Goal: Information Seeking & Learning: Learn about a topic

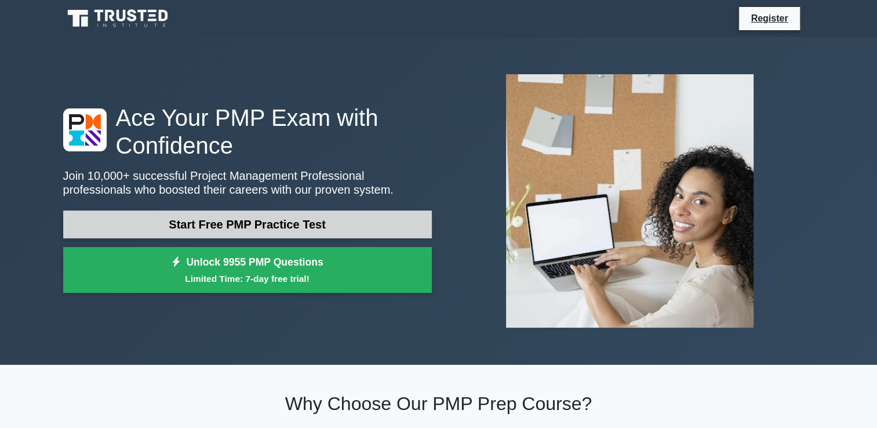
click at [242, 228] on link "Start Free PMP Practice Test" at bounding box center [247, 224] width 369 height 28
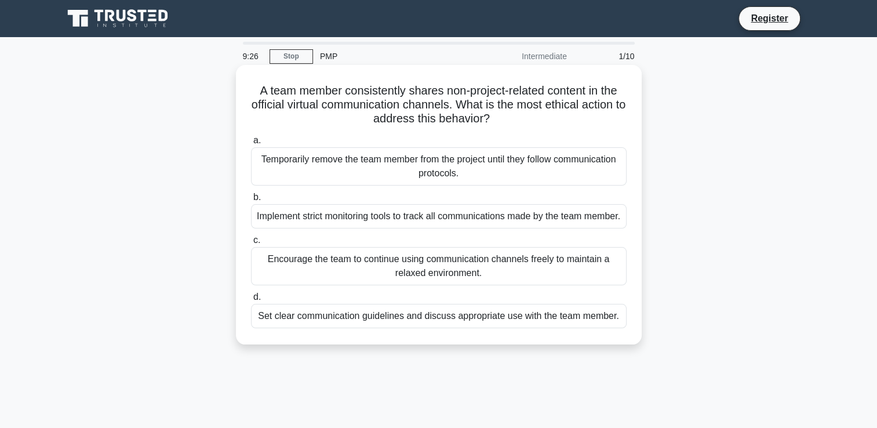
click at [574, 172] on div "Temporarily remove the team member from the project until they follow communica…" at bounding box center [439, 166] width 376 height 38
click at [251, 144] on input "a. Temporarily remove the team member from the project until they follow commun…" at bounding box center [251, 141] width 0 height 8
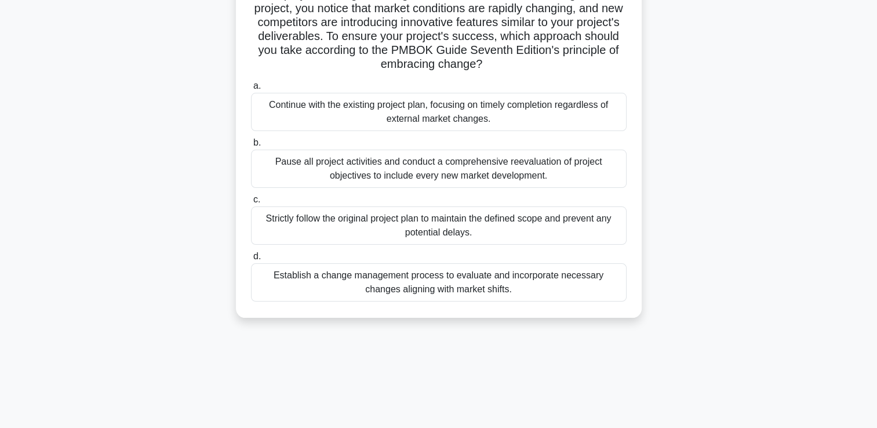
scroll to position [116, 0]
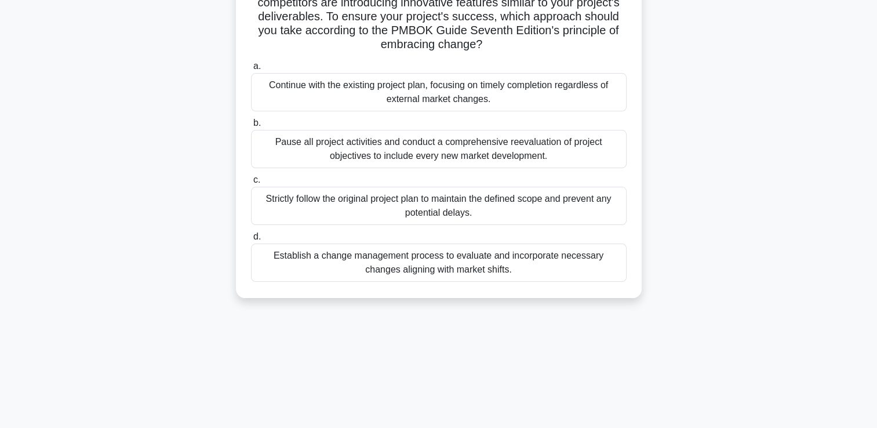
click at [556, 268] on div "Establish a change management process to evaluate and incorporate necessary cha…" at bounding box center [439, 262] width 376 height 38
click at [251, 241] on input "d. Establish a change management process to evaluate and incorporate necessary …" at bounding box center [251, 237] width 0 height 8
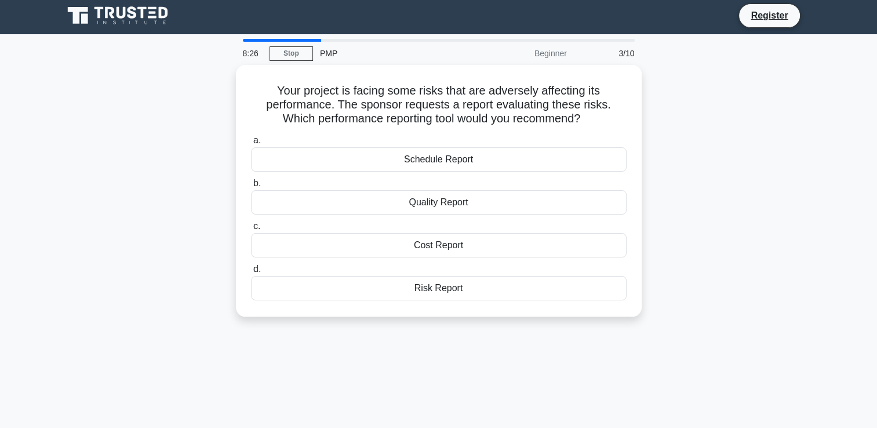
scroll to position [0, 0]
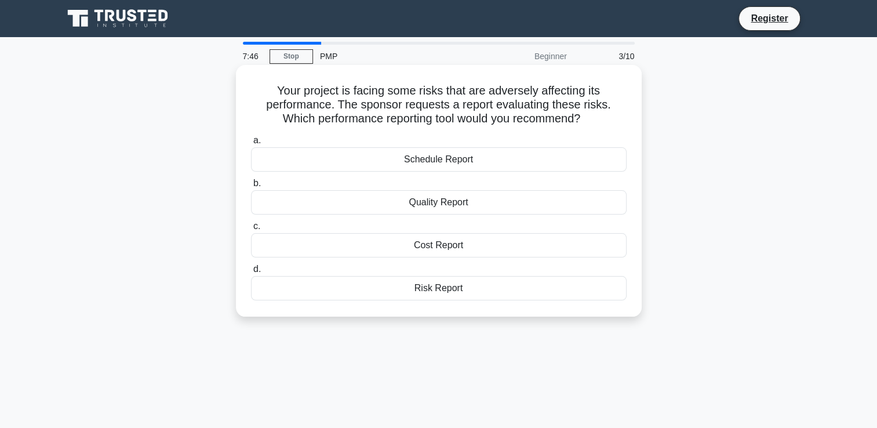
click at [447, 286] on div "Risk Report" at bounding box center [439, 288] width 376 height 24
click at [251, 273] on input "d. Risk Report" at bounding box center [251, 269] width 0 height 8
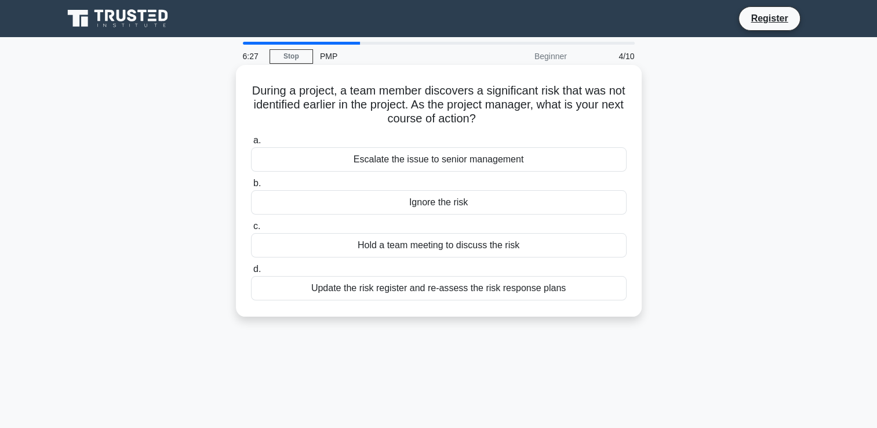
click at [472, 289] on div "Update the risk register and re-assess the risk response plans" at bounding box center [439, 288] width 376 height 24
click at [251, 273] on input "d. Update the risk register and re-assess the risk response plans" at bounding box center [251, 269] width 0 height 8
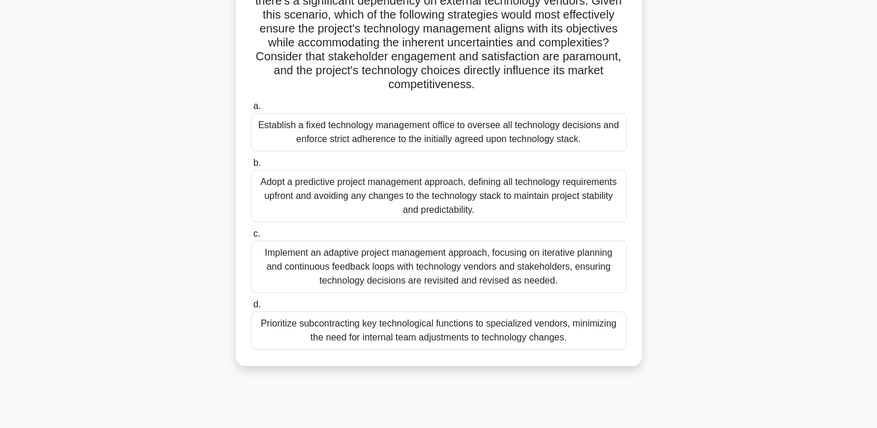
scroll to position [174, 0]
click at [592, 274] on div "Implement an adaptive project management approach, focusing on iterative planni…" at bounding box center [439, 266] width 376 height 52
click at [251, 237] on input "c. Implement an adaptive project management approach, focusing on iterative pla…" at bounding box center [251, 234] width 0 height 8
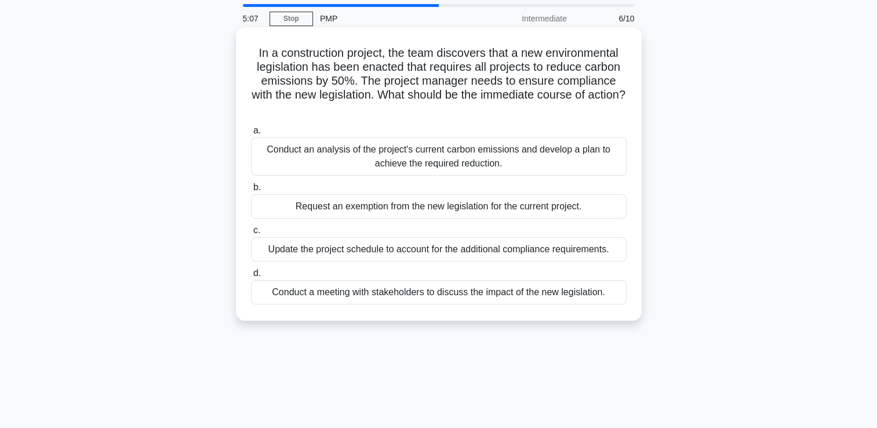
scroll to position [0, 0]
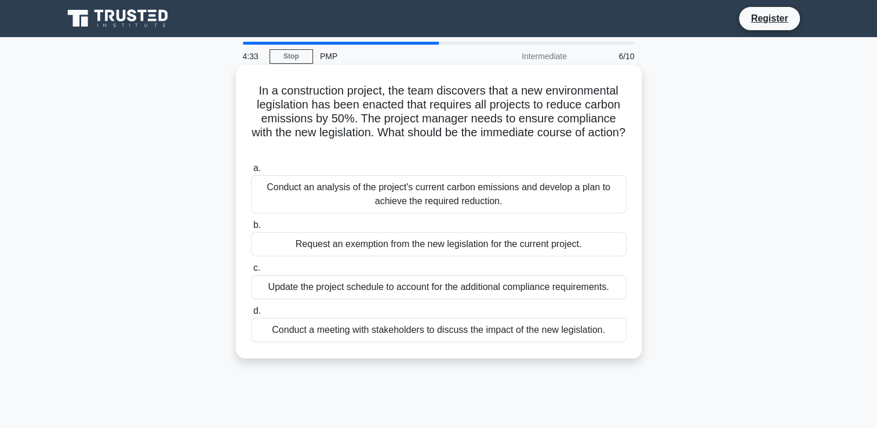
click at [519, 200] on div "Conduct an analysis of the project's current carbon emissions and develop a pla…" at bounding box center [439, 194] width 376 height 38
click at [251, 172] on input "a. Conduct an analysis of the project's current carbon emissions and develop a …" at bounding box center [251, 169] width 0 height 8
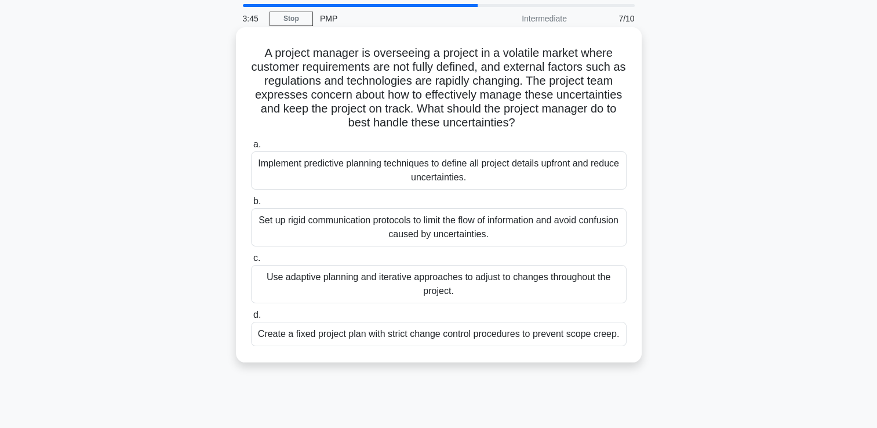
scroll to position [58, 0]
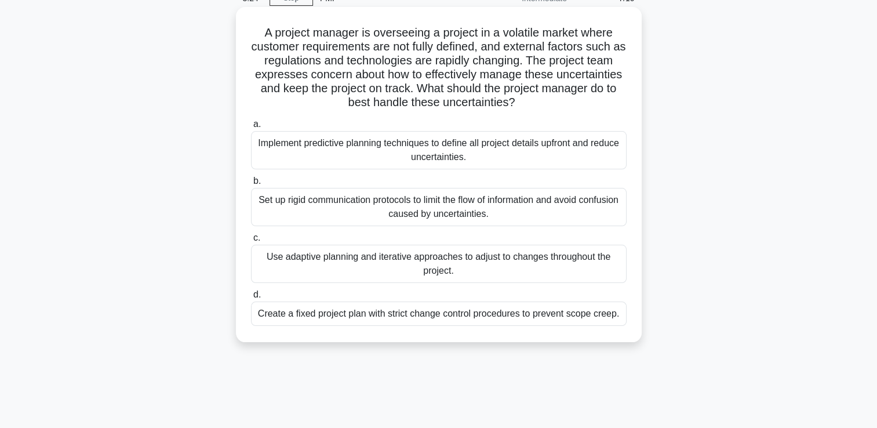
click at [462, 155] on div "Implement predictive planning techniques to define all project details upfront …" at bounding box center [439, 150] width 376 height 38
click at [251, 128] on input "a. Implement predictive planning techniques to define all project details upfro…" at bounding box center [251, 125] width 0 height 8
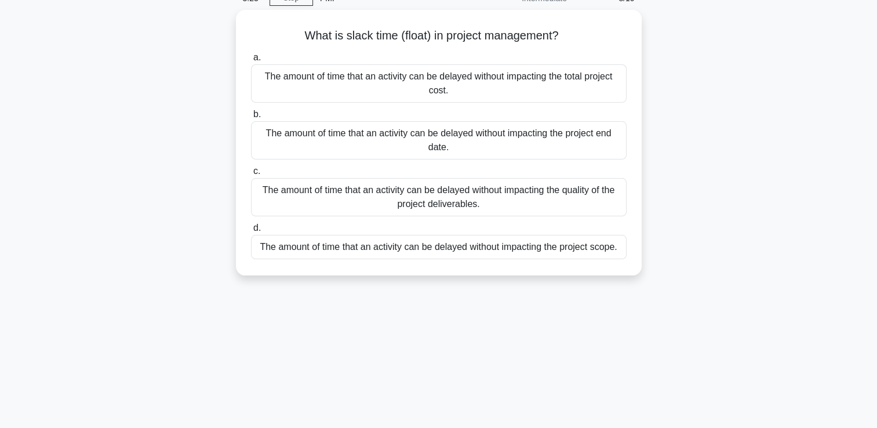
scroll to position [0, 0]
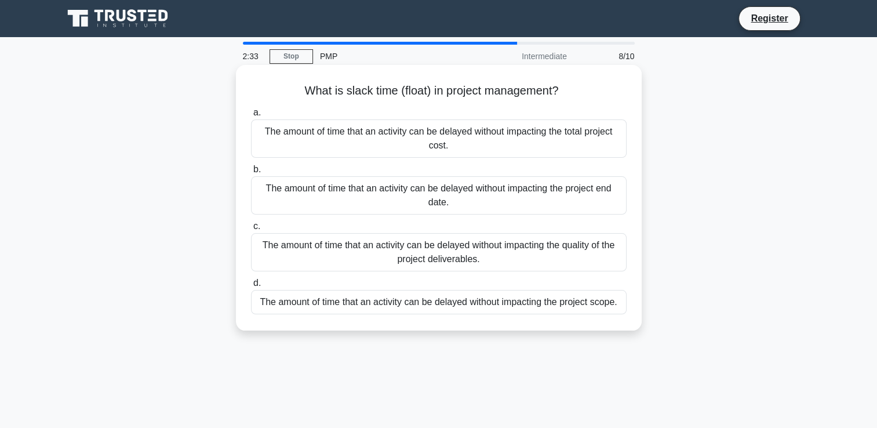
click at [468, 203] on div "The amount of time that an activity can be delayed without impacting the projec…" at bounding box center [439, 195] width 376 height 38
click at [251, 173] on input "b. The amount of time that an activity can be delayed without impacting the pro…" at bounding box center [251, 170] width 0 height 8
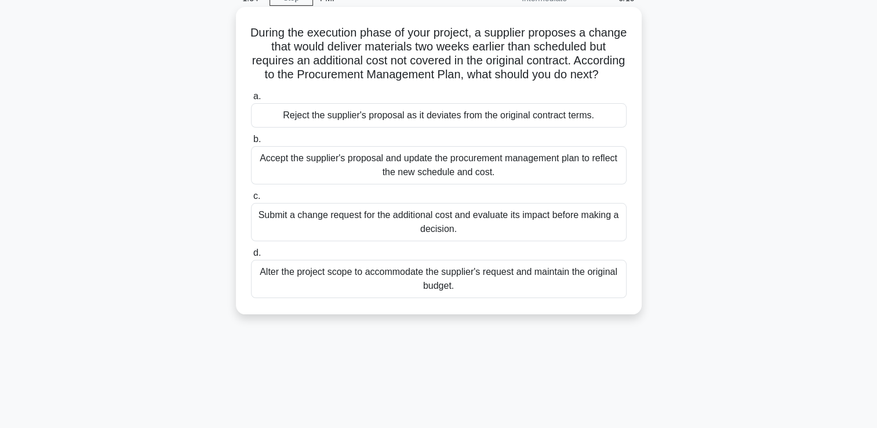
scroll to position [116, 0]
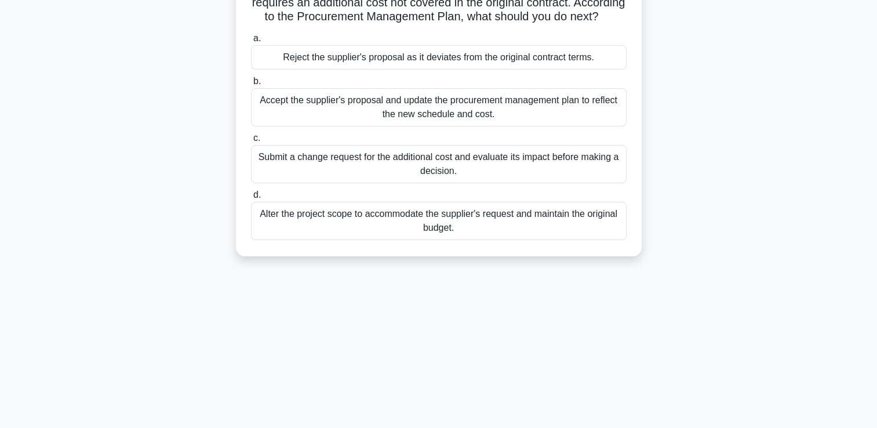
click at [524, 236] on div "Alter the project scope to accommodate the supplier's request and maintain the …" at bounding box center [439, 221] width 376 height 38
click at [251, 199] on input "d. Alter the project scope to accommodate the supplier's request and maintain t…" at bounding box center [251, 195] width 0 height 8
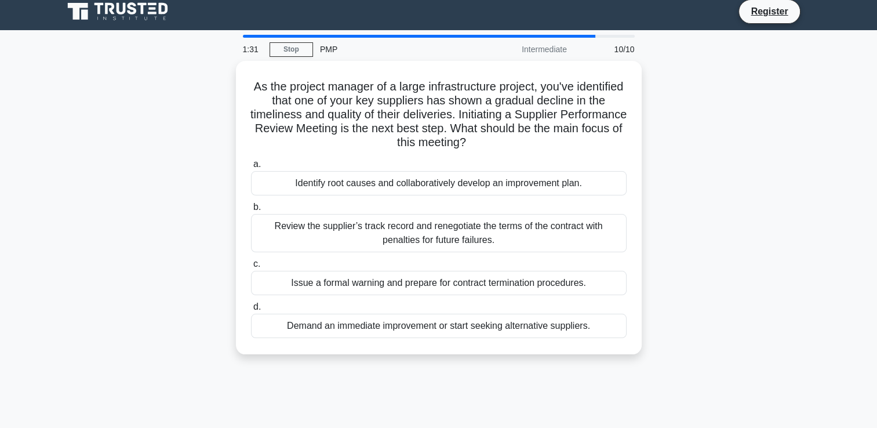
scroll to position [0, 0]
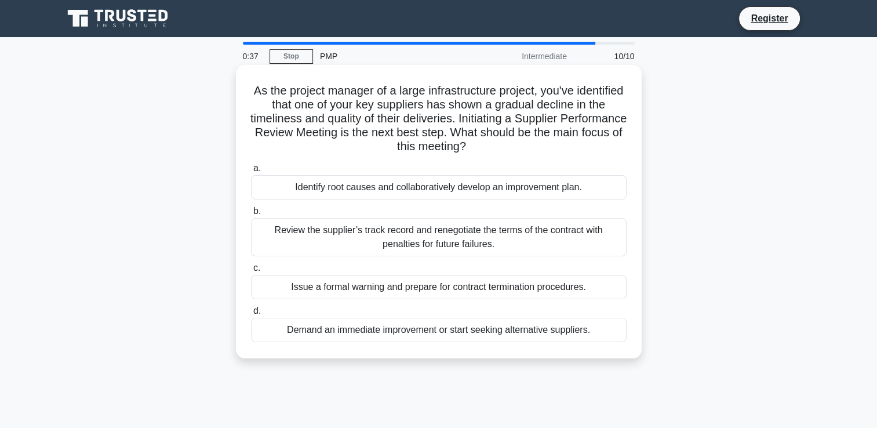
click at [515, 242] on div "Review the supplier’s track record and renegotiate the terms of the contract wi…" at bounding box center [439, 237] width 376 height 38
click at [251, 215] on input "b. Review the supplier’s track record and renegotiate the terms of the contract…" at bounding box center [251, 211] width 0 height 8
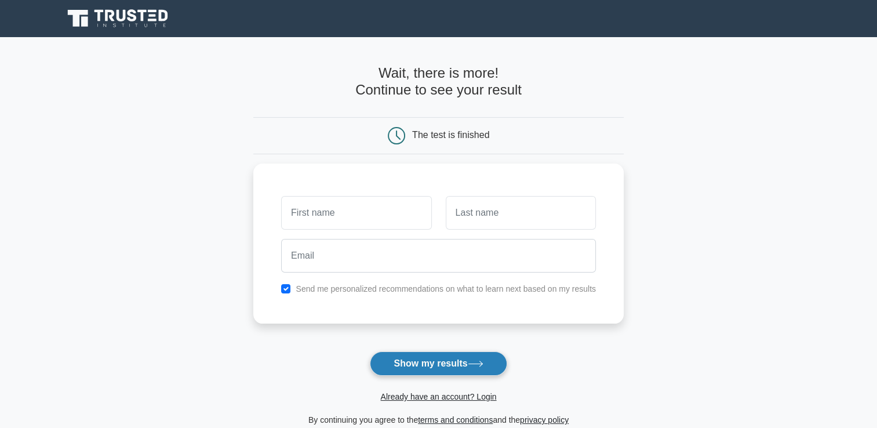
click at [380, 366] on button "Show my results" at bounding box center [438, 363] width 137 height 24
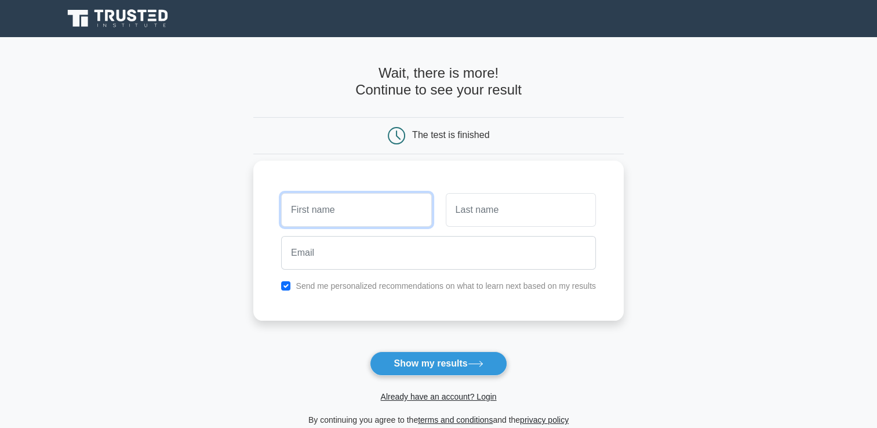
click at [320, 202] on input "text" at bounding box center [356, 210] width 150 height 34
type input "[PERSON_NAME]"
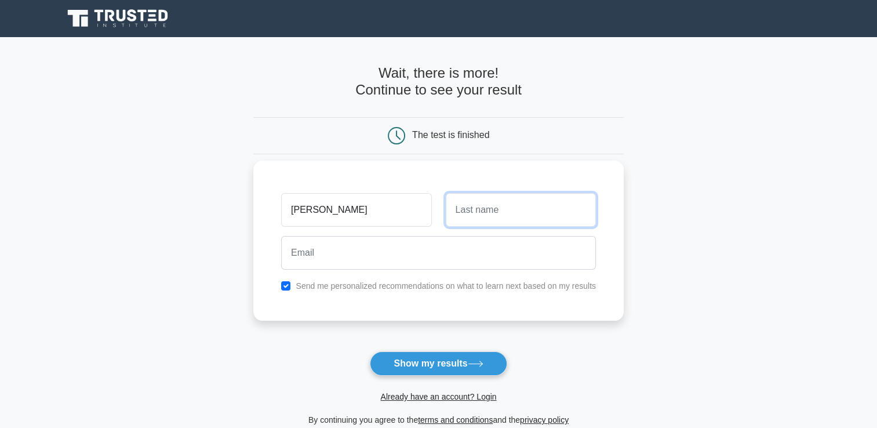
type input "[PERSON_NAME]"
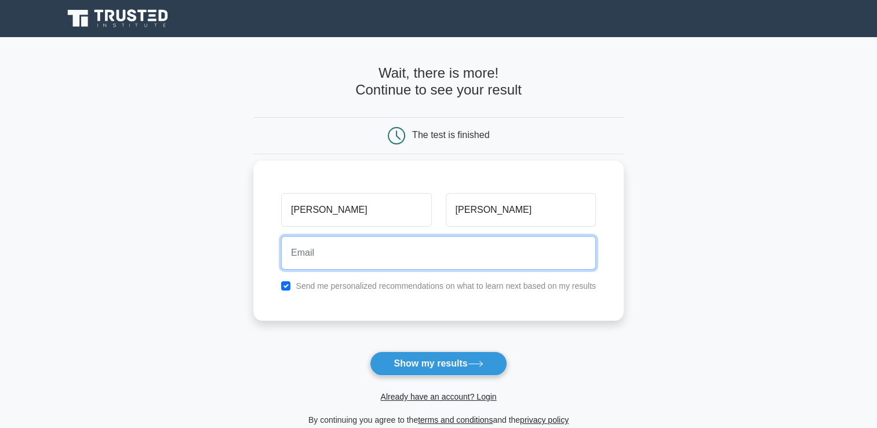
type input "[EMAIL_ADDRESS][DOMAIN_NAME]"
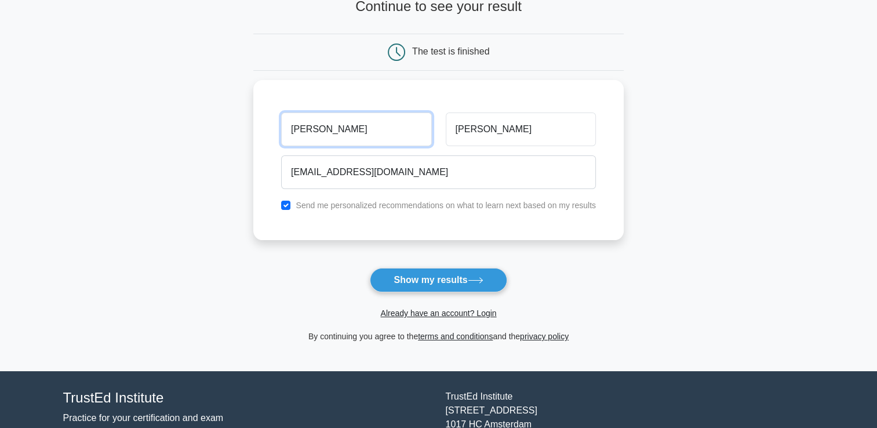
scroll to position [116, 0]
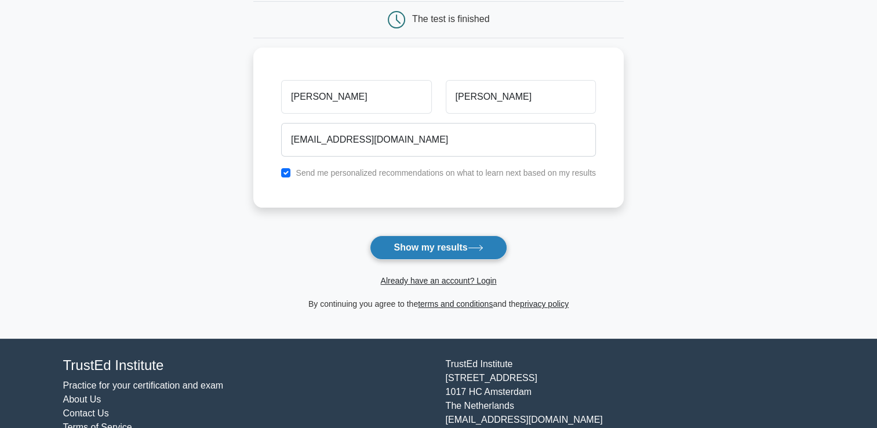
click at [442, 252] on button "Show my results" at bounding box center [438, 247] width 137 height 24
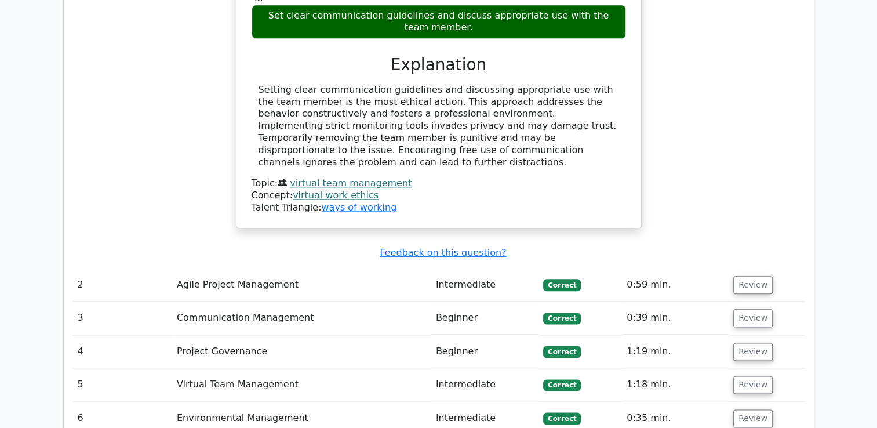
scroll to position [1391, 0]
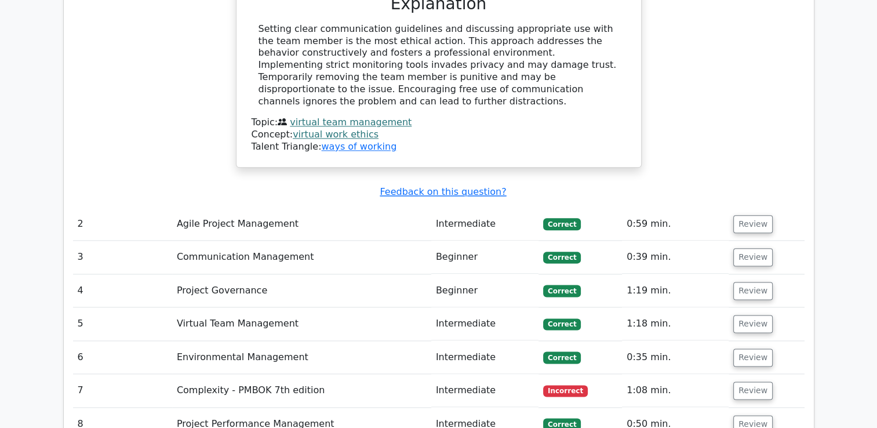
click at [609, 207] on td "Correct" at bounding box center [579, 223] width 83 height 33
click at [756, 215] on button "Review" at bounding box center [752, 224] width 39 height 18
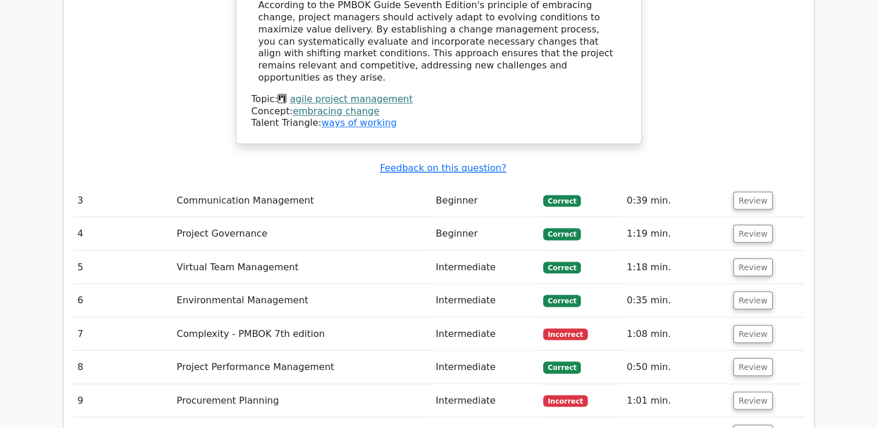
scroll to position [2028, 0]
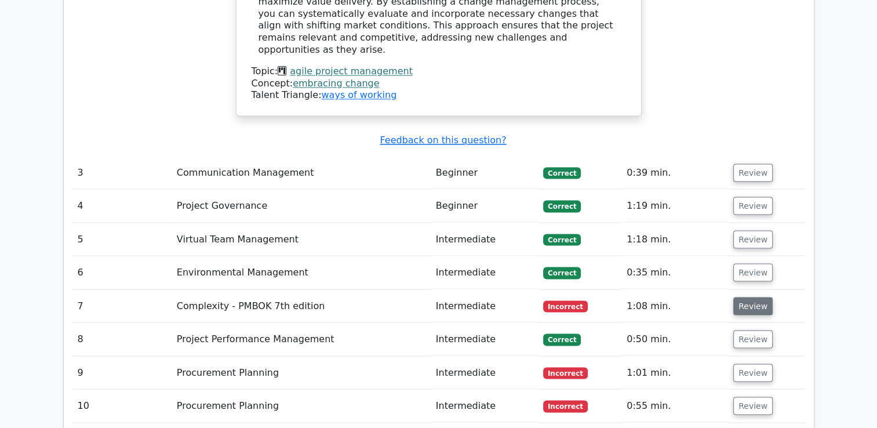
click at [740, 297] on button "Review" at bounding box center [752, 306] width 39 height 18
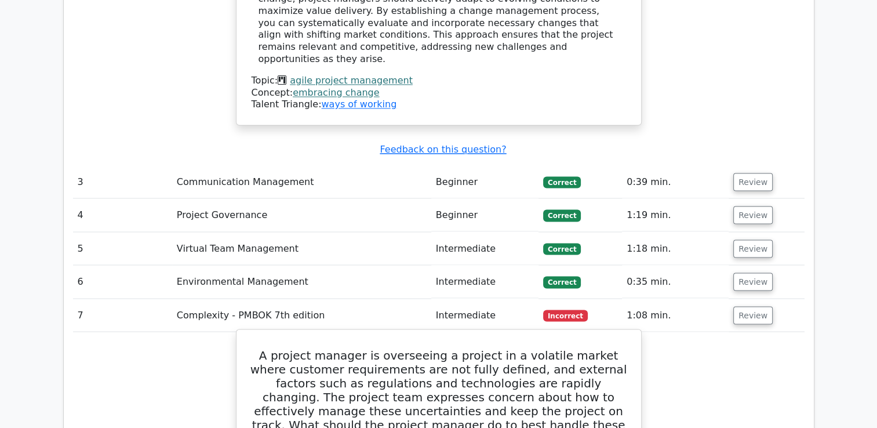
scroll to position [1970, 0]
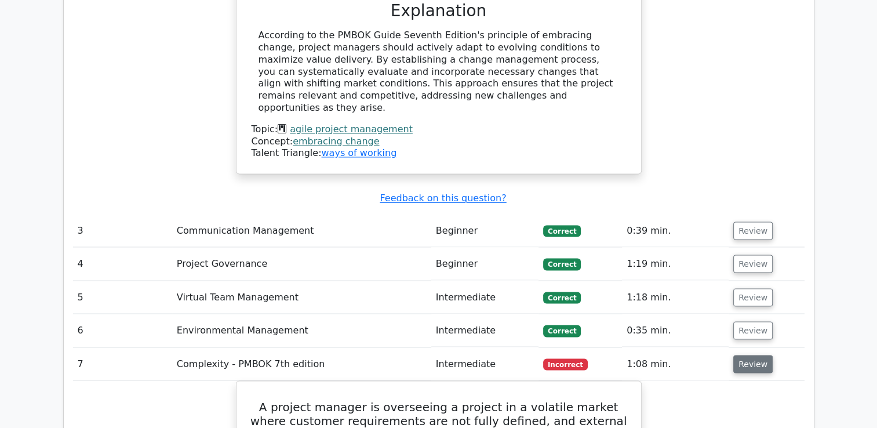
click at [746, 355] on button "Review" at bounding box center [752, 364] width 39 height 18
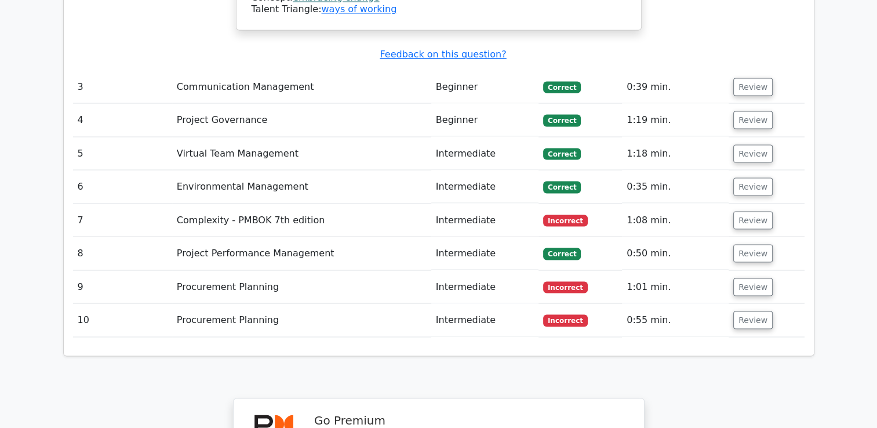
scroll to position [2144, 0]
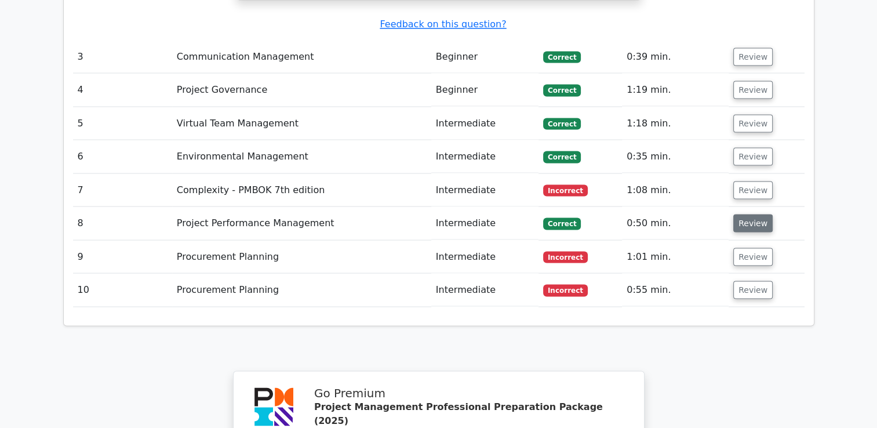
click at [765, 214] on button "Review" at bounding box center [752, 223] width 39 height 18
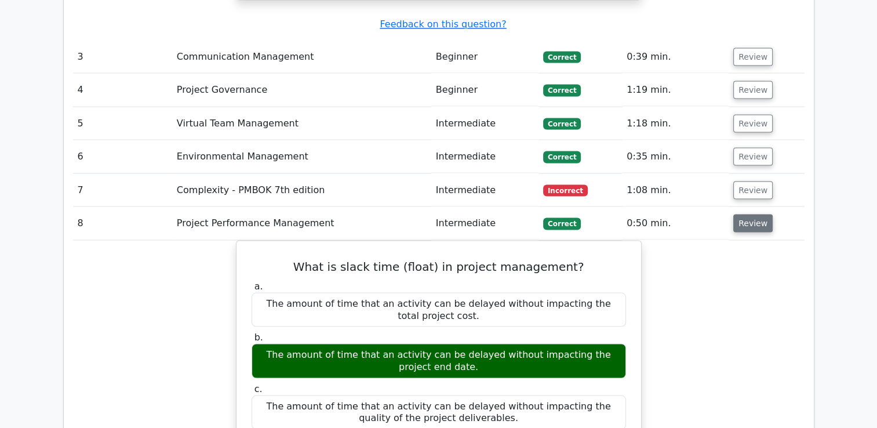
click at [756, 214] on button "Review" at bounding box center [752, 223] width 39 height 18
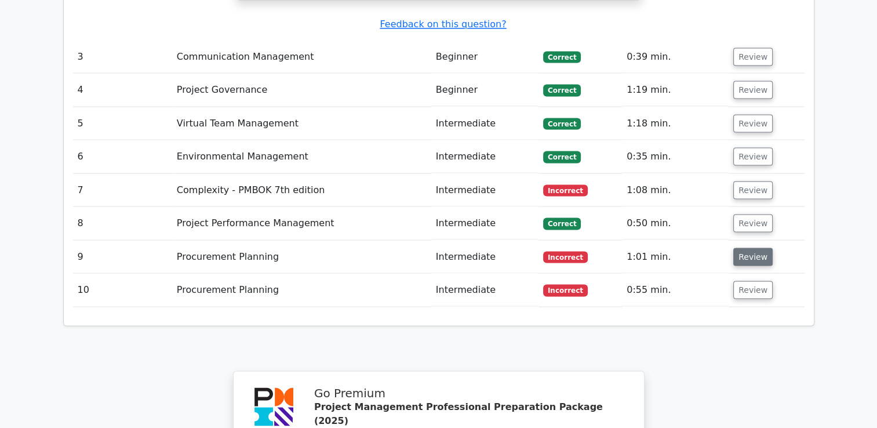
click at [744, 247] on button "Review" at bounding box center [752, 256] width 39 height 18
